Goal: Go to known website: Go to known website

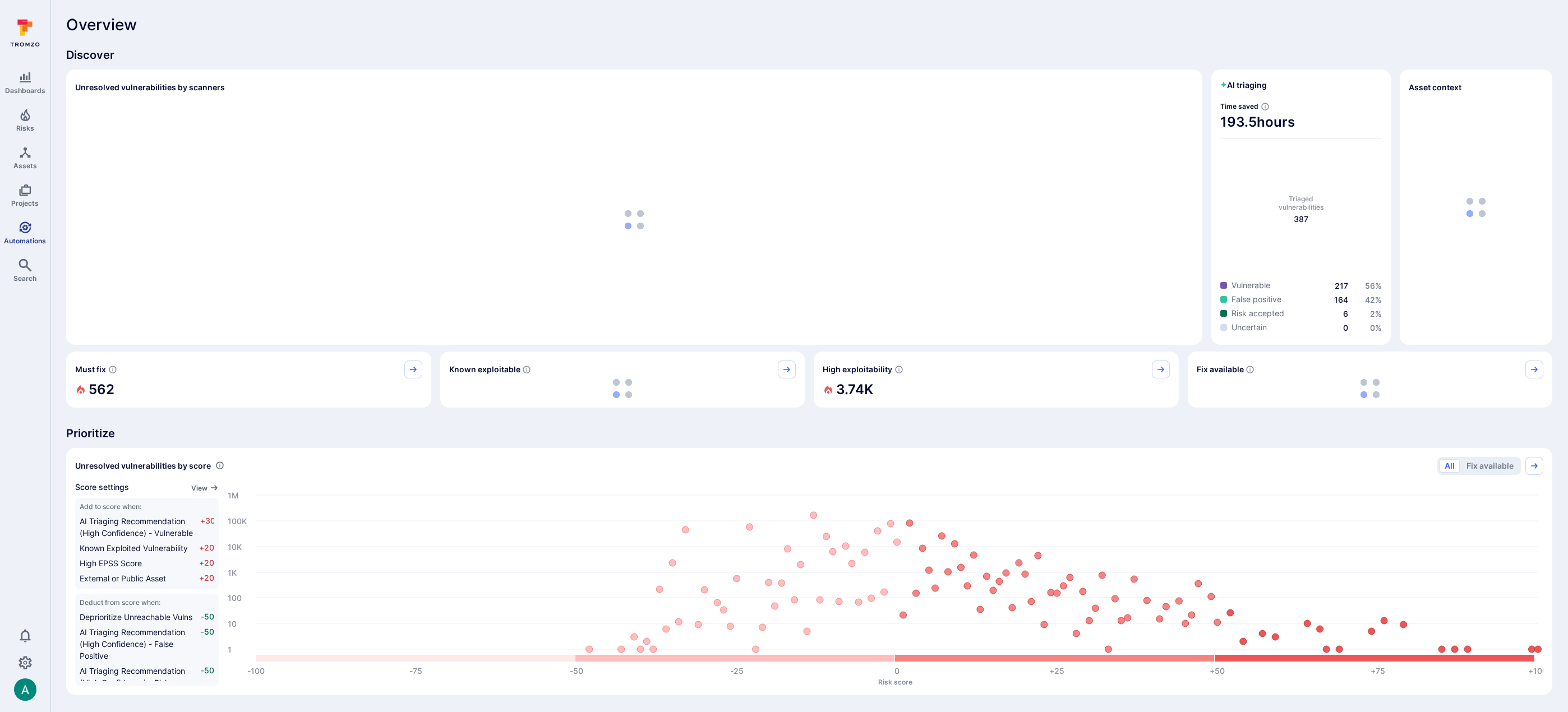
click at [16, 230] on link "Automations" at bounding box center [25, 233] width 50 height 33
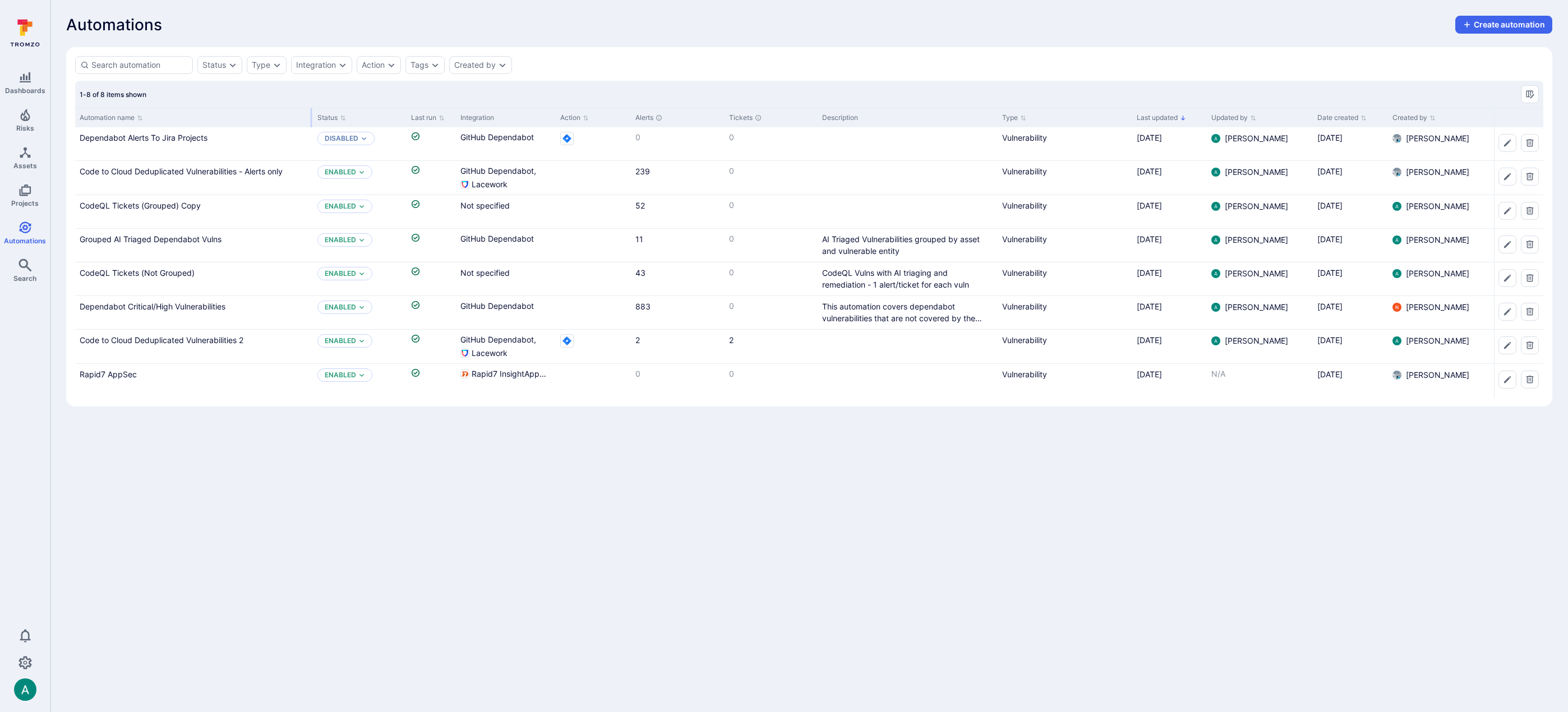
drag, startPoint x: 208, startPoint y: 117, endPoint x: 310, endPoint y: 113, distance: 102.1
click at [310, 113] on div at bounding box center [311, 117] width 2 height 19
click at [972, 20] on div "Automations Create automation" at bounding box center [809, 25] width 1486 height 18
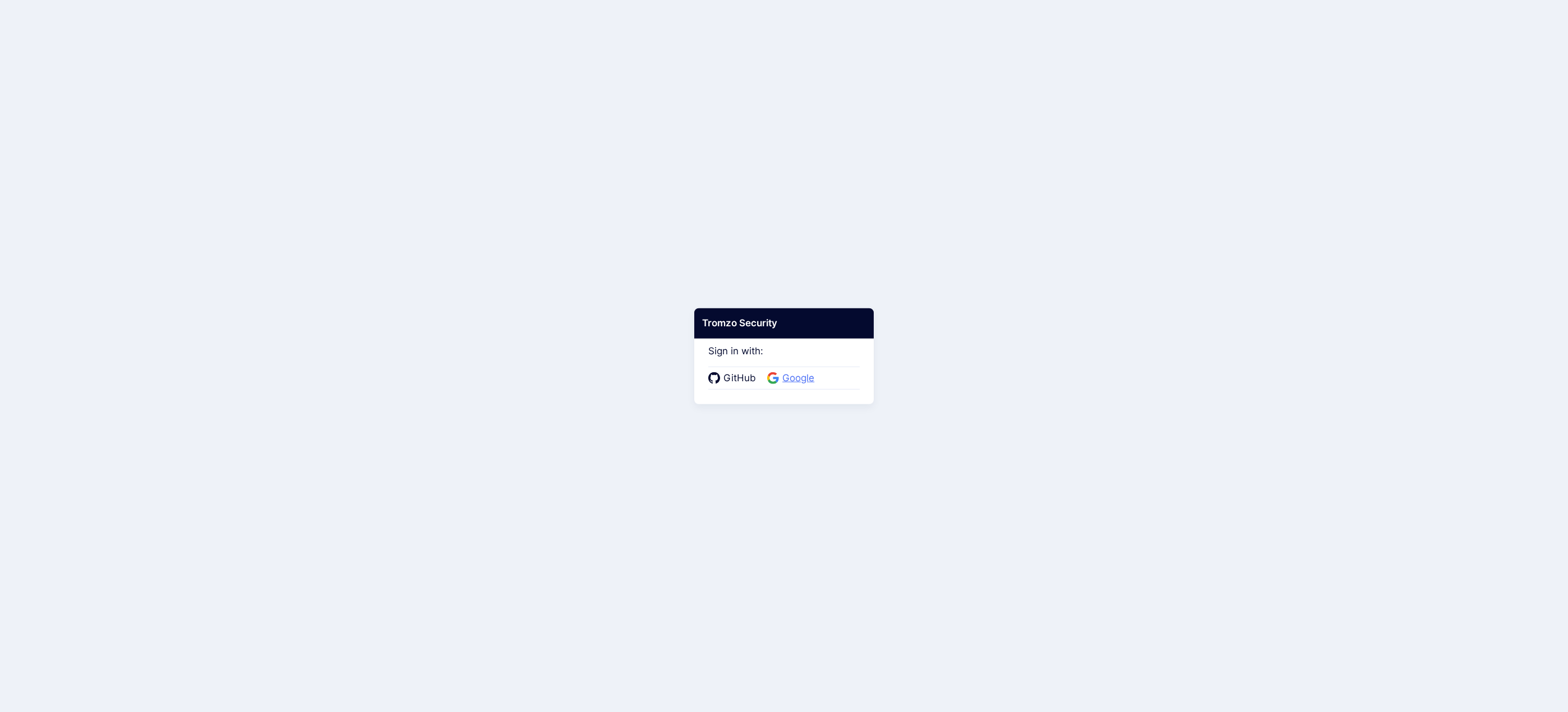
click at [816, 379] on span "Google" at bounding box center [798, 378] width 39 height 15
